Goal: Task Accomplishment & Management: Manage account settings

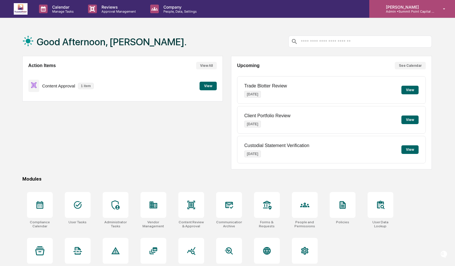
click at [395, 7] on p "[PERSON_NAME]" at bounding box center [408, 7] width 53 height 5
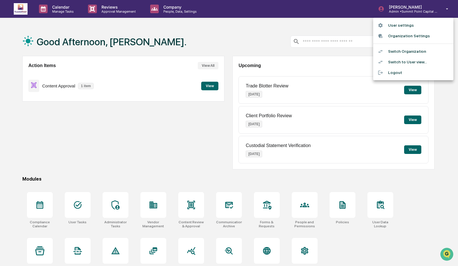
click at [396, 53] on li "Switch Organization" at bounding box center [414, 51] width 80 height 11
